Goal: Navigation & Orientation: Go to known website

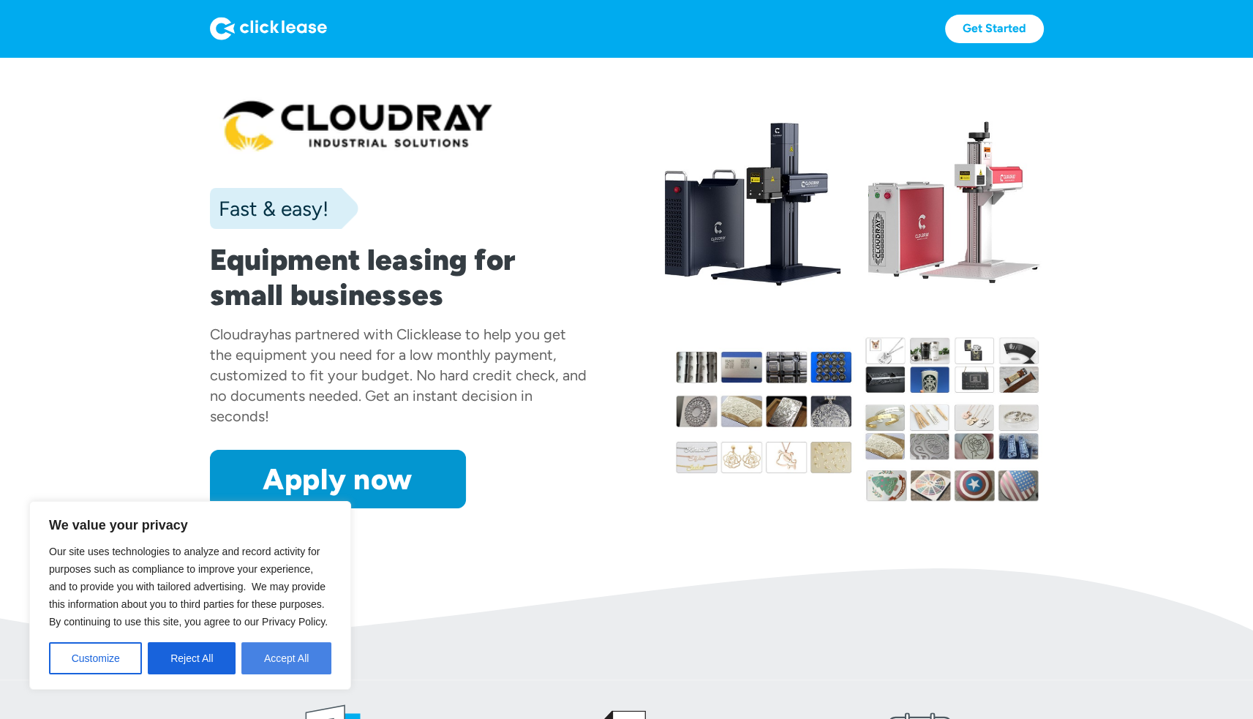
click at [274, 656] on button "Accept All" at bounding box center [286, 658] width 90 height 32
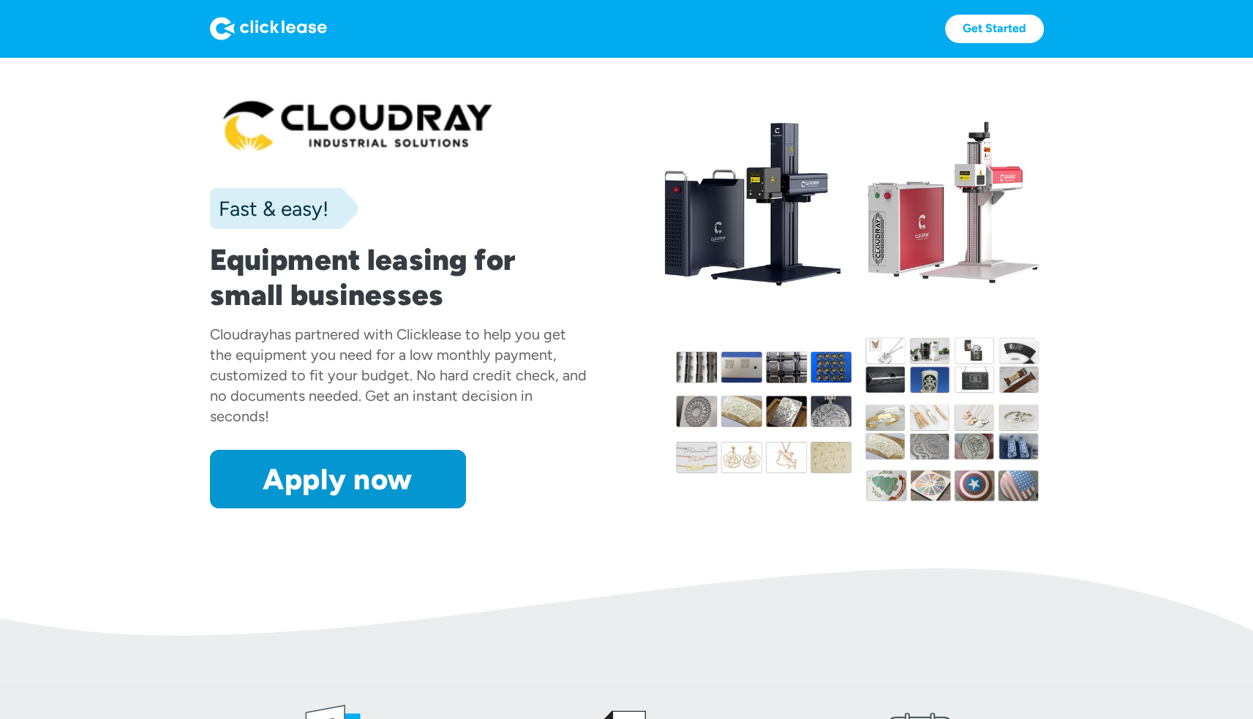
click at [1188, 229] on section "Fast & easy! Equipment leasing for small businesses Cloudray has partnered with…" at bounding box center [626, 312] width 1253 height 511
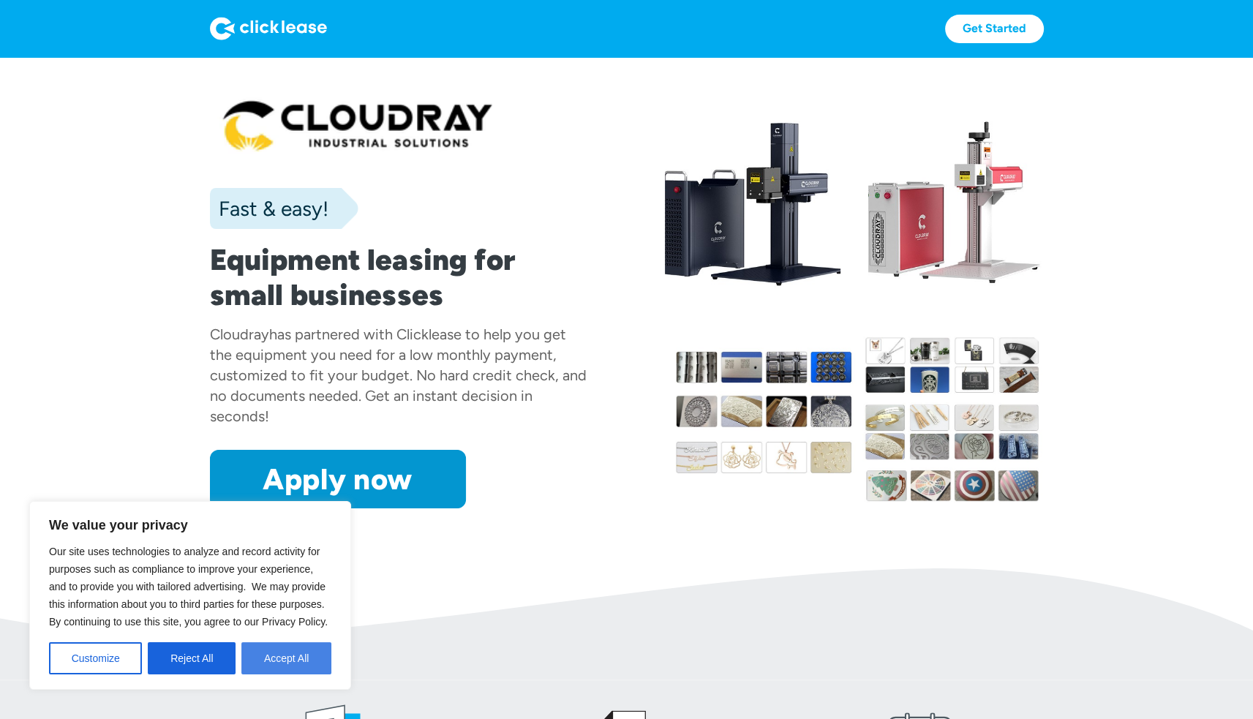
click at [272, 666] on button "Accept All" at bounding box center [286, 658] width 90 height 32
